Goal: Find specific page/section: Find specific page/section

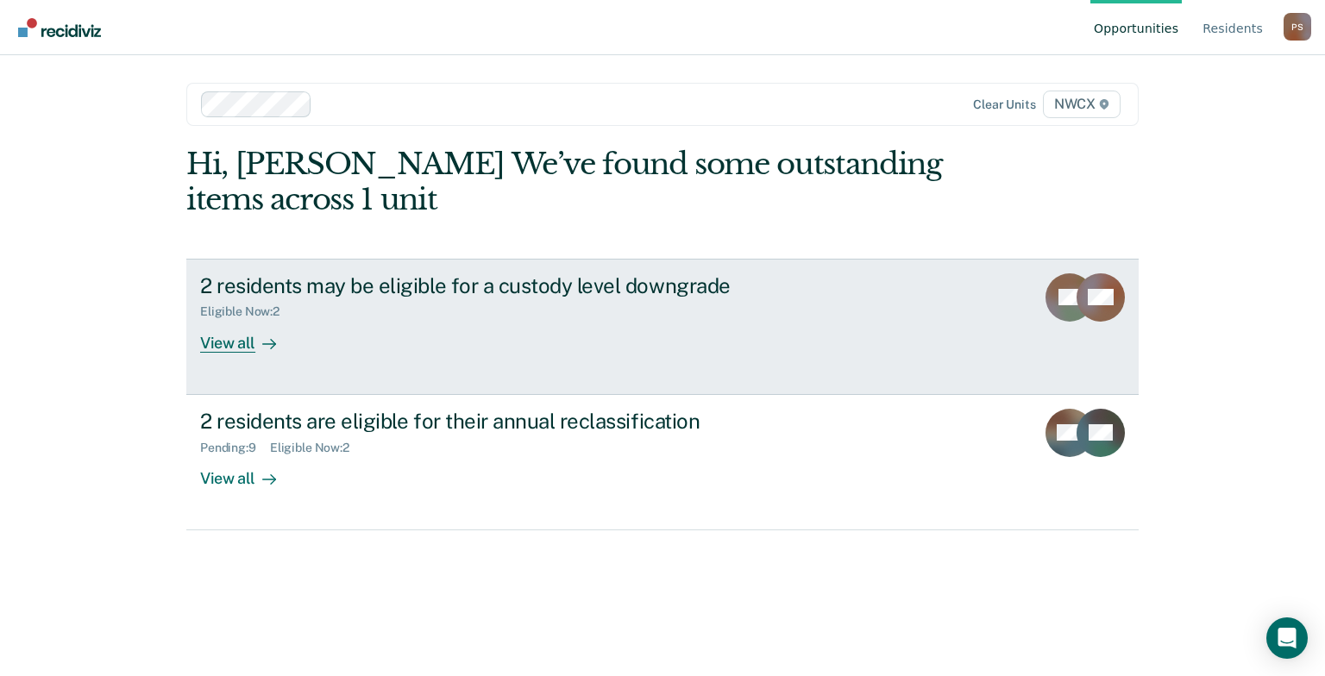
click at [238, 344] on div "View all" at bounding box center [248, 336] width 97 height 34
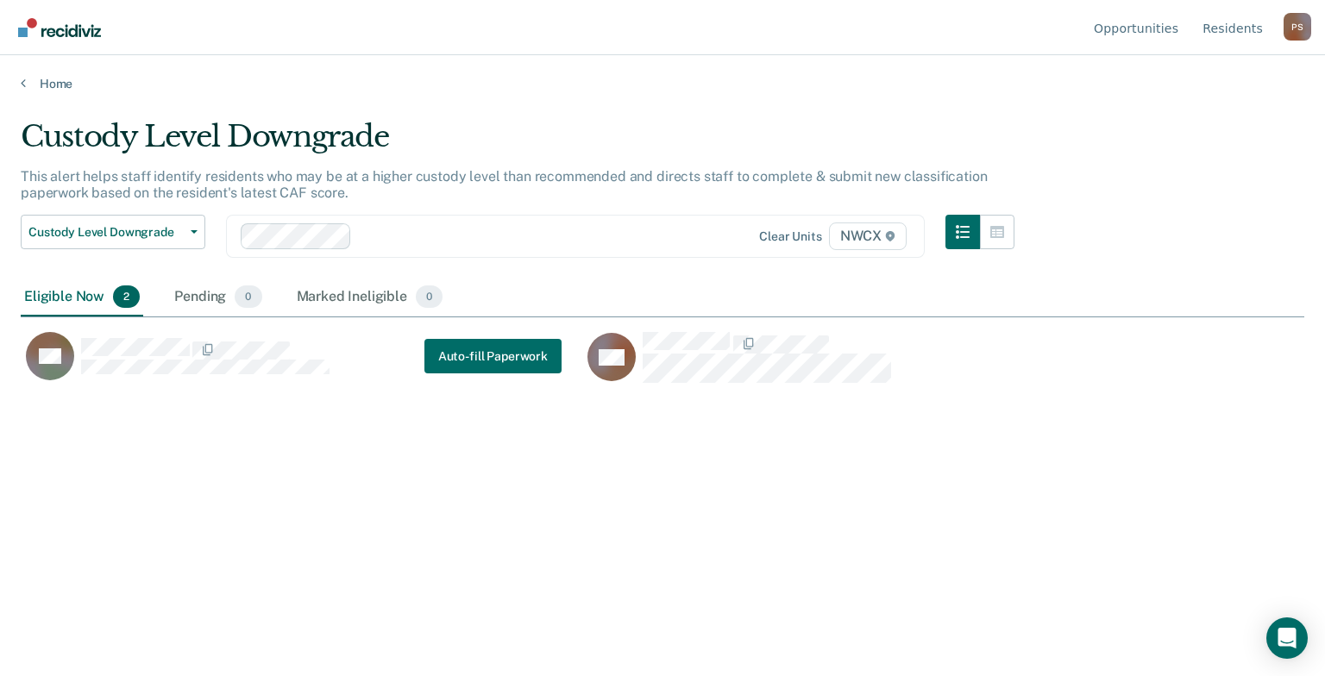
scroll to position [414, 1270]
click at [22, 82] on icon at bounding box center [23, 83] width 5 height 14
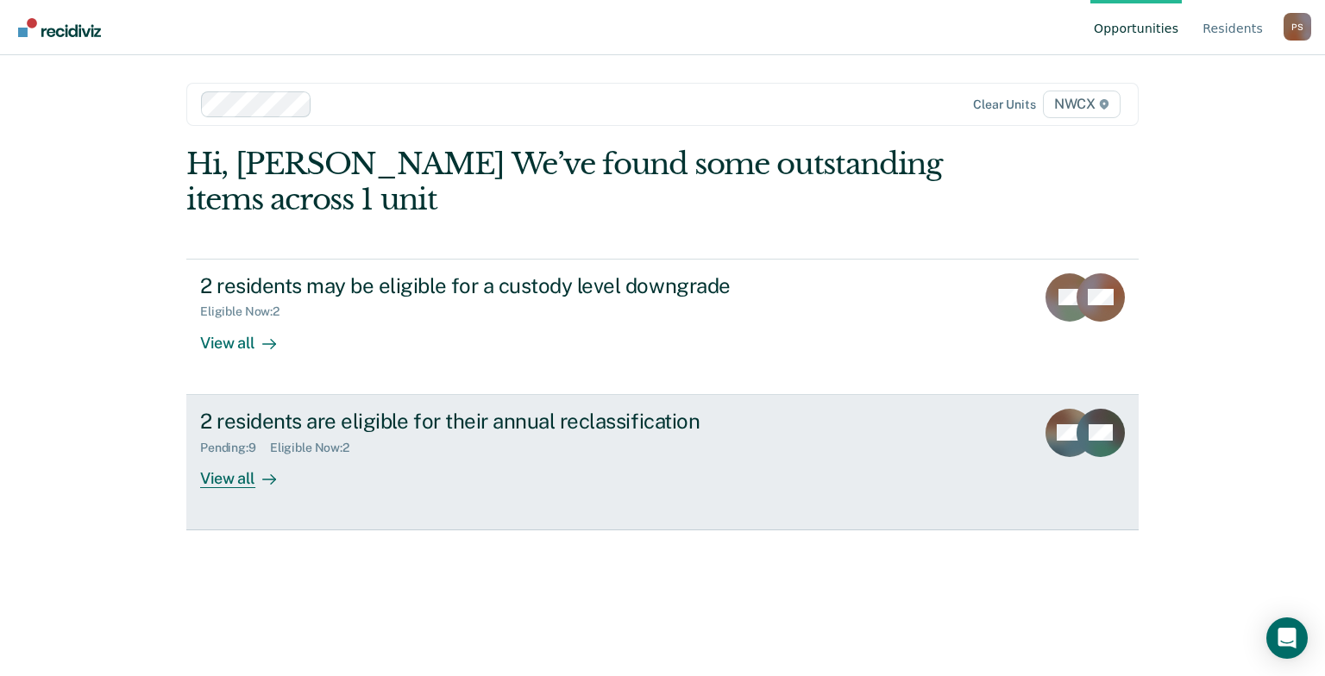
click at [282, 447] on div "Eligible Now : 2" at bounding box center [316, 448] width 93 height 15
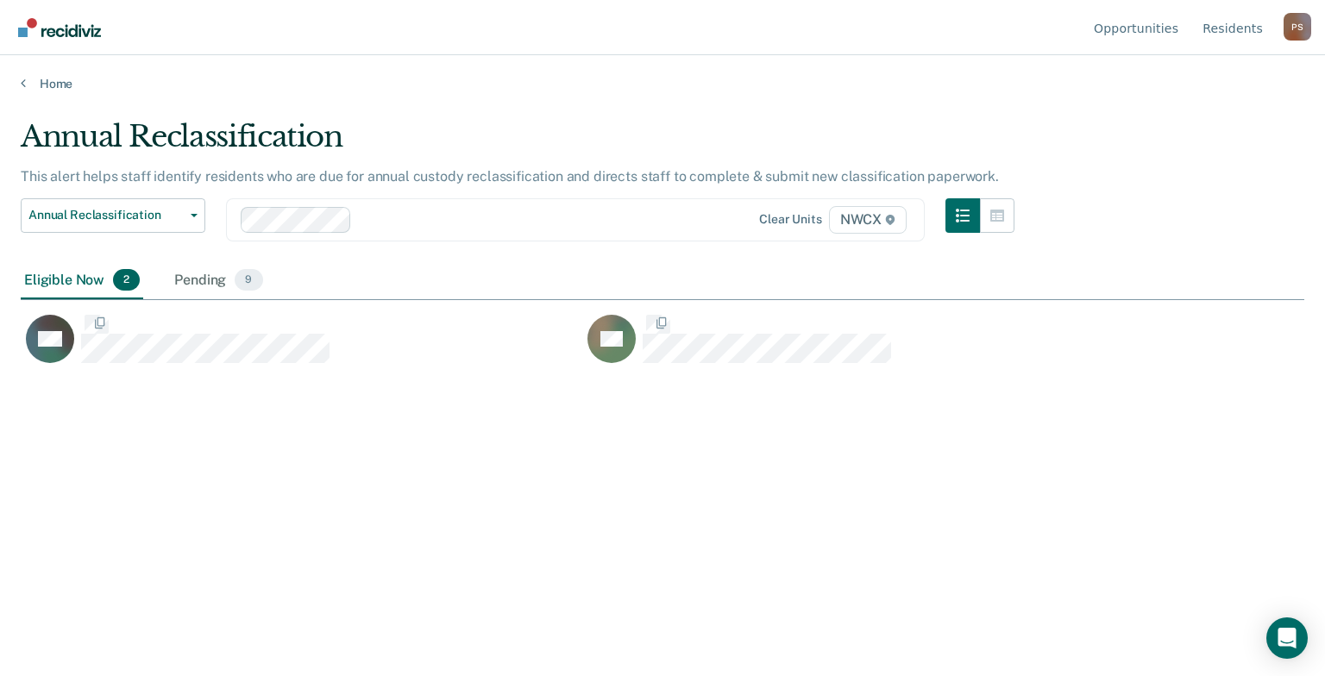
scroll to position [414, 1270]
